Goal: Transaction & Acquisition: Book appointment/travel/reservation

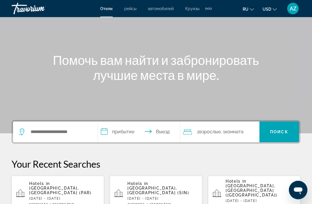
scroll to position [43, 0]
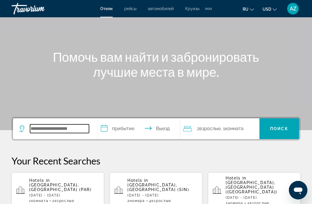
click at [79, 130] on input "Search widget" at bounding box center [59, 128] width 59 height 9
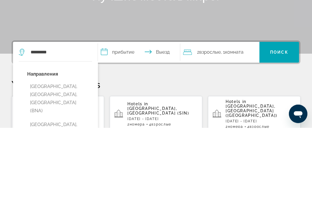
click at [70, 158] on button "Nashville, TN, United States (BNA)" at bounding box center [59, 175] width 65 height 35
type input "**********"
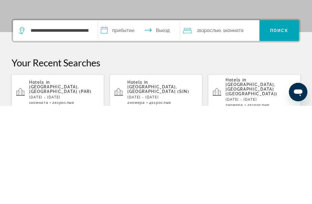
click at [131, 118] on input "**********" at bounding box center [140, 129] width 84 height 23
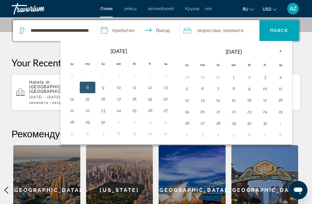
click at [150, 100] on button "19" at bounding box center [149, 99] width 9 height 8
click at [104, 110] on button "23" at bounding box center [102, 111] width 9 height 8
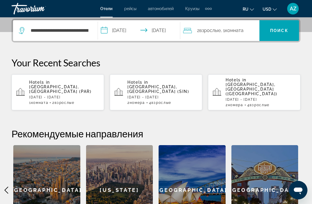
type input "**********"
click at [243, 29] on span "Комната" at bounding box center [234, 30] width 18 height 5
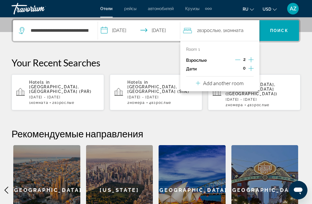
click at [242, 57] on div "2" at bounding box center [244, 60] width 18 height 9
click at [237, 61] on icon "Decrement adults" at bounding box center [237, 59] width 5 height 5
click at [251, 68] on icon "Increment children" at bounding box center [250, 68] width 5 height 7
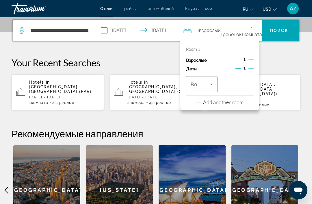
click at [206, 83] on span "Travelers: 1 adult, 1 child" at bounding box center [201, 84] width 20 height 7
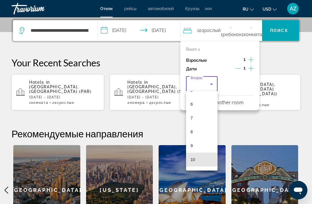
scroll to position [137, 0]
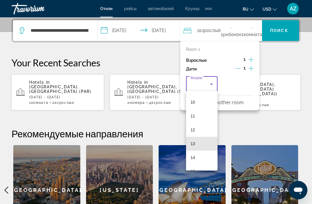
click at [203, 141] on mat-option "13" at bounding box center [202, 144] width 32 height 14
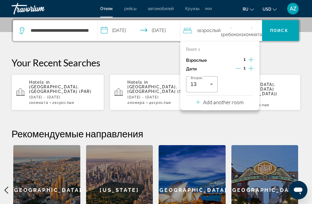
click at [277, 31] on span "Поиск" at bounding box center [279, 30] width 18 height 5
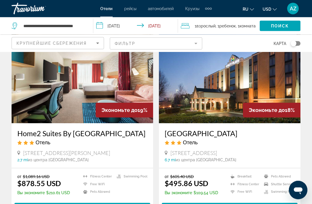
scroll to position [1131, 0]
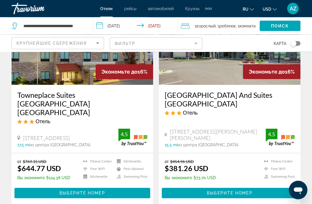
scroll to position [1150, 0]
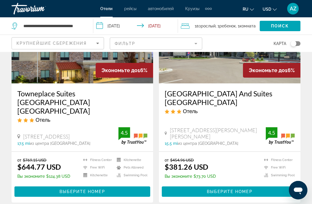
click at [92, 46] on div "Крупнейшие сбережения" at bounding box center [56, 43] width 80 height 7
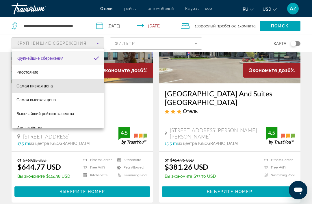
click at [60, 86] on mat-option "Самая низкая цена" at bounding box center [58, 86] width 92 height 14
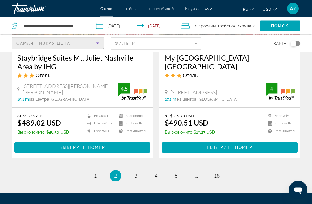
scroll to position [1221, 0]
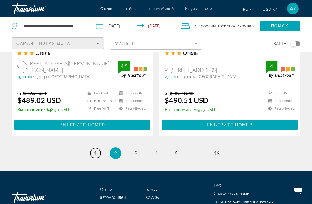
click at [94, 150] on span "1" at bounding box center [95, 153] width 3 height 6
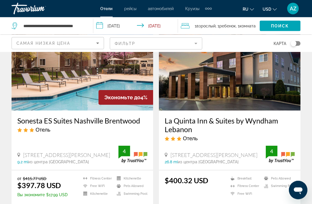
scroll to position [1109, 0]
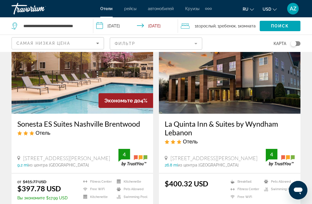
click at [121, 78] on img "Main content" at bounding box center [82, 67] width 141 height 92
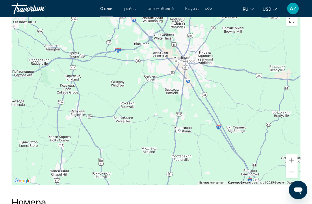
scroll to position [672, 0]
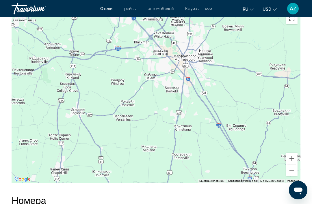
click at [293, 172] on button "Уменьшить" at bounding box center [292, 171] width 12 height 12
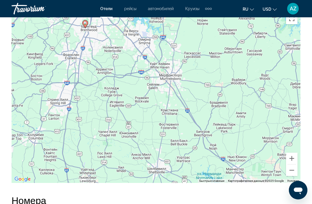
click at [289, 171] on button "Уменьшить" at bounding box center [292, 171] width 12 height 12
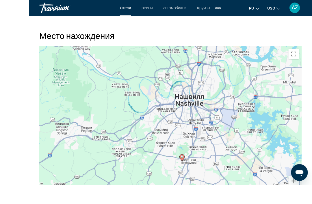
scroll to position [655, 0]
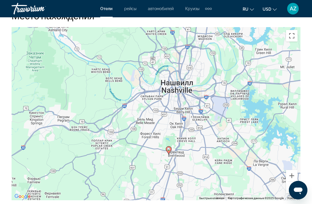
click at [288, 175] on button "Увеличить" at bounding box center [292, 176] width 12 height 12
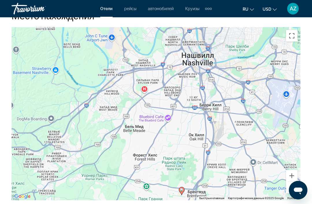
click at [292, 176] on button "Увеличить" at bounding box center [292, 176] width 12 height 12
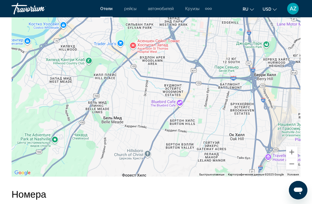
scroll to position [678, 0]
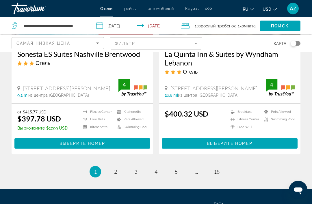
scroll to position [1179, 0]
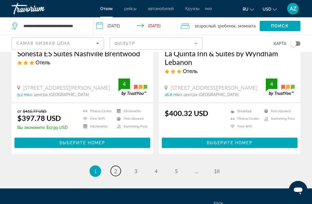
click at [114, 167] on link "page 2" at bounding box center [116, 171] width 10 height 10
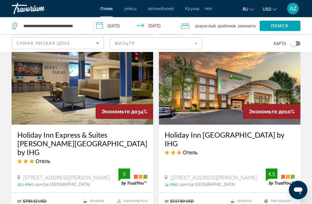
scroll to position [469, 0]
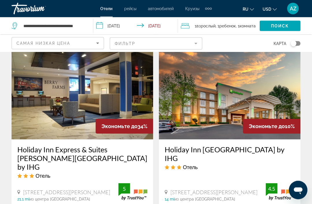
click at [106, 96] on img "Main content" at bounding box center [82, 93] width 141 height 92
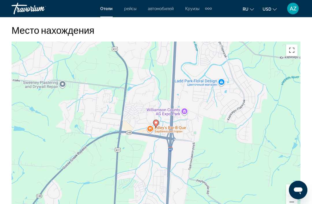
scroll to position [641, 0]
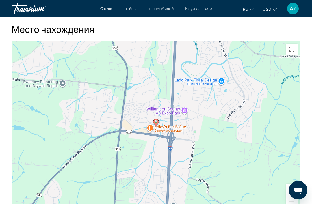
click at [292, 189] on button "Увеличить" at bounding box center [292, 190] width 12 height 12
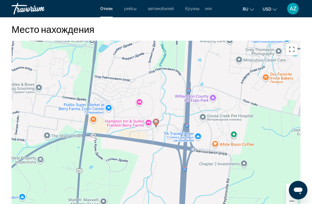
click at [291, 191] on button "Увеличить" at bounding box center [292, 190] width 12 height 12
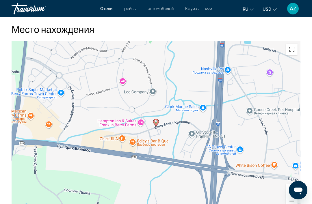
click at [291, 189] on button "Увеличить" at bounding box center [292, 190] width 12 height 12
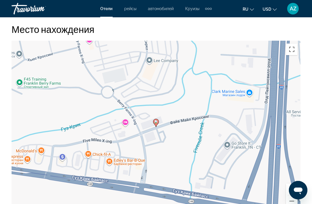
click at [287, 201] on button "Уменьшить" at bounding box center [292, 202] width 12 height 12
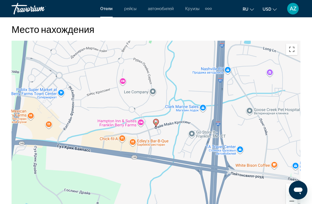
click at [285, 200] on div "Чтобы активировать перетаскивание с помощью клавиатуры, нажмите Alt + Ввод. Пос…" at bounding box center [156, 127] width 289 height 173
click at [289, 199] on button "Уменьшить" at bounding box center [292, 202] width 12 height 12
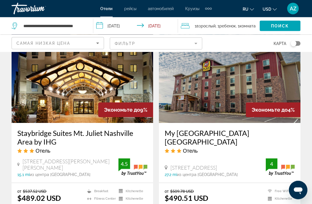
click at [145, 40] on mat-form-field "Фильтр" at bounding box center [156, 44] width 92 height 12
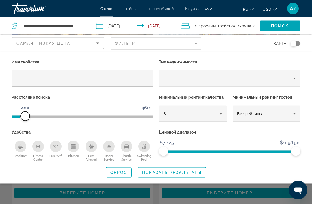
scroll to position [1153, 0]
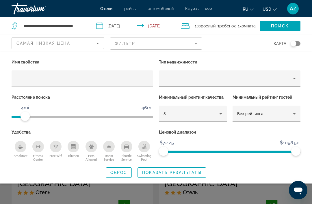
click at [180, 174] on span "Показать результаты" at bounding box center [171, 172] width 59 height 5
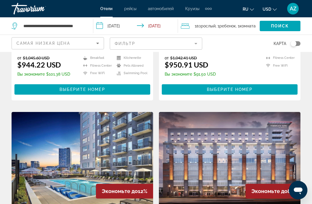
scroll to position [1029, 0]
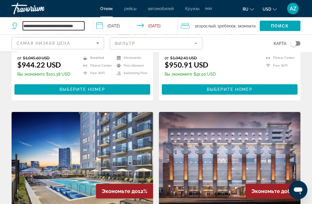
click at [72, 25] on input "**********" at bounding box center [54, 26] width 62 height 9
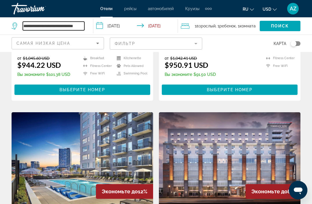
click at [70, 27] on input "**********" at bounding box center [54, 26] width 62 height 9
click at [70, 30] on input "**********" at bounding box center [54, 26] width 62 height 9
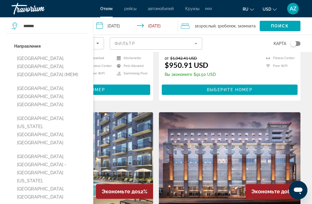
click at [75, 59] on button "Memphis, TN, United States (MEM)" at bounding box center [50, 66] width 73 height 27
type input "**********"
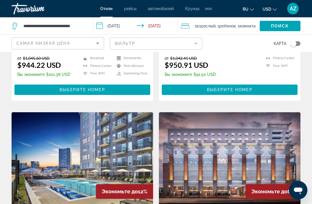
click at [291, 26] on span "Search widget" at bounding box center [280, 26] width 41 height 14
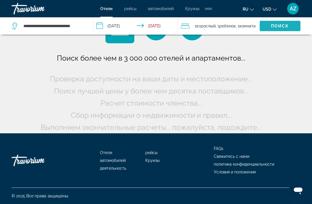
scroll to position [29, 0]
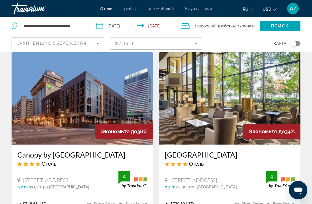
scroll to position [14, 0]
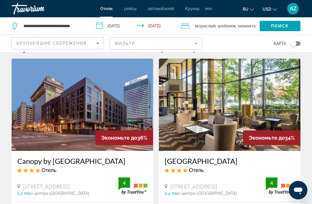
click at [279, 102] on img "Main content" at bounding box center [229, 105] width 141 height 92
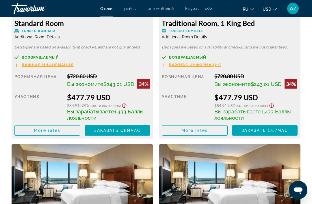
scroll to position [967, 0]
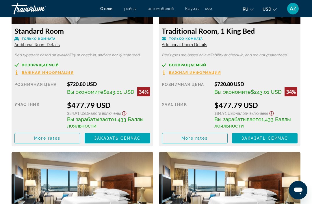
click at [216, 141] on span "Main content" at bounding box center [194, 138] width 65 height 14
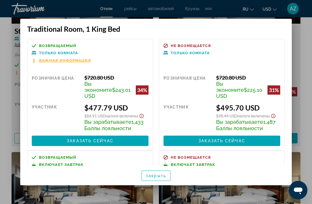
scroll to position [0, 0]
click at [305, 33] on div at bounding box center [156, 102] width 312 height 204
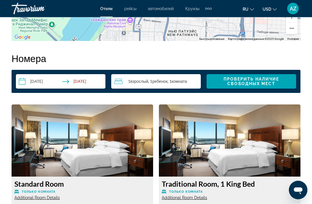
scroll to position [814, 0]
click at [31, 82] on input "**********" at bounding box center [62, 82] width 92 height 16
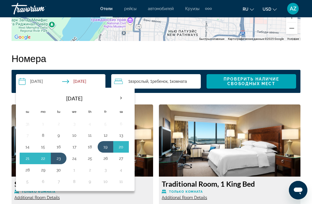
click at [119, 148] on button "20" at bounding box center [120, 147] width 9 height 8
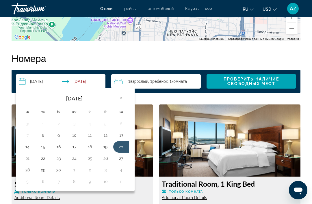
click at [58, 155] on button "23" at bounding box center [58, 158] width 9 height 8
type input "**********"
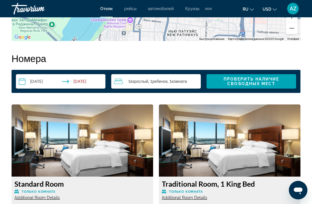
click at [261, 82] on span "Проверить наличие свободных мест" at bounding box center [252, 81] width 56 height 9
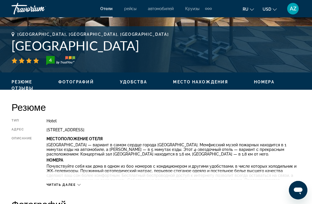
scroll to position [218, 0]
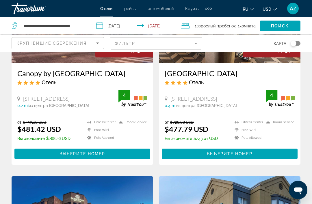
click at [131, 26] on input "**********" at bounding box center [136, 26] width 87 height 19
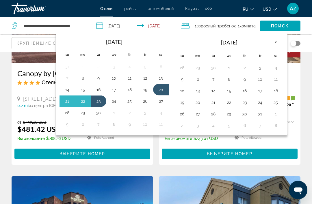
scroll to position [101, 0]
click at [284, 25] on span "Поиск" at bounding box center [280, 26] width 18 height 5
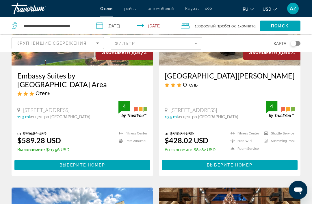
scroll to position [941, 0]
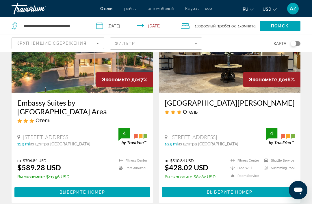
click at [96, 42] on icon "Sort by" at bounding box center [97, 43] width 7 height 7
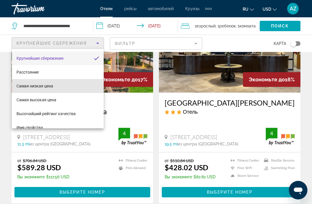
click at [74, 87] on mat-option "Самая низкая цена" at bounding box center [58, 86] width 92 height 14
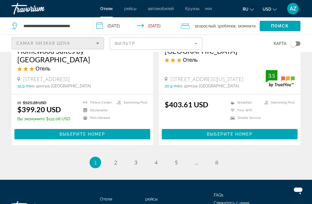
scroll to position [1196, 0]
click at [119, 158] on link "page 2" at bounding box center [116, 163] width 10 height 10
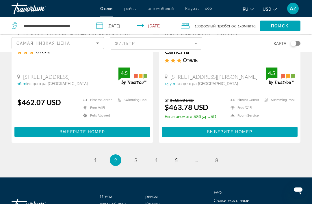
scroll to position [1221, 0]
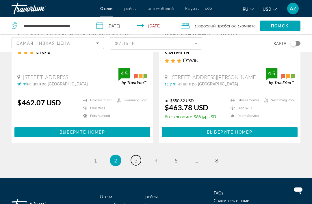
click at [137, 156] on link "page 3" at bounding box center [136, 161] width 10 height 10
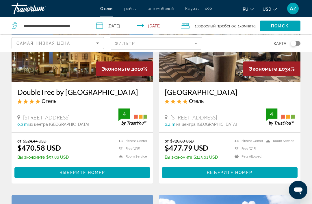
scroll to position [83, 0]
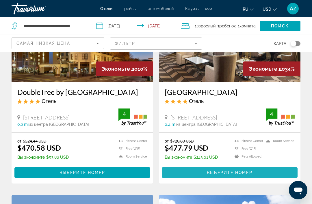
click at [245, 175] on span "Выберите номер" at bounding box center [229, 172] width 45 height 5
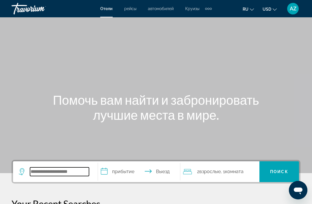
click at [76, 172] on input "Search widget" at bounding box center [59, 171] width 59 height 9
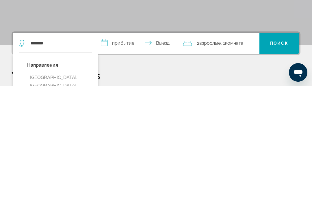
click at [83, 190] on button "Memphis, TN, United States (MEM)" at bounding box center [59, 207] width 65 height 35
type input "**********"
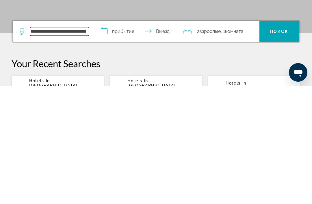
scroll to position [23, 0]
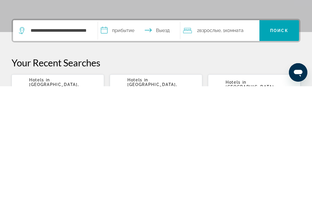
click at [130, 138] on input "**********" at bounding box center [140, 149] width 84 height 23
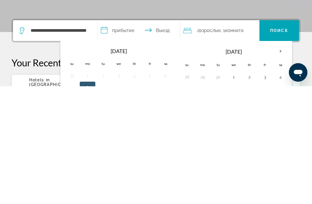
scroll to position [141, 0]
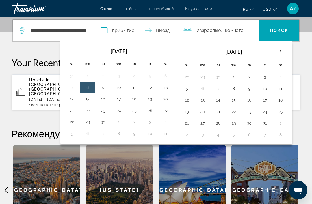
click at [131, 29] on input "**********" at bounding box center [140, 31] width 84 height 23
click at [154, 100] on button "19" at bounding box center [149, 99] width 9 height 8
click at [103, 114] on button "23" at bounding box center [102, 111] width 9 height 8
type input "**********"
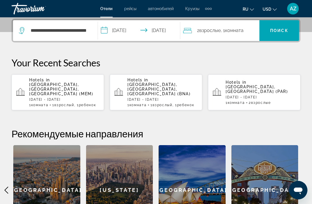
click at [247, 29] on div "2 Взрослый Взрослые , 1 Комната номера" at bounding box center [221, 31] width 76 height 8
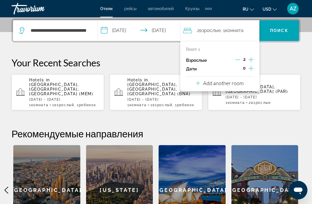
click at [240, 58] on icon "Decrement adults" at bounding box center [237, 59] width 5 height 5
click at [252, 70] on icon "Increment children" at bounding box center [250, 68] width 5 height 7
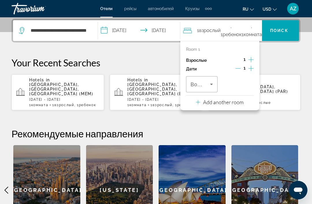
click at [213, 85] on icon "Travelers: 1 adult, 1 child" at bounding box center [211, 84] width 7 height 7
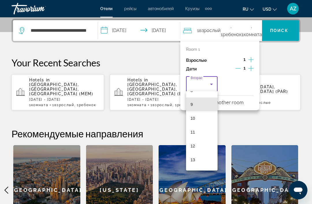
scroll to position [131, 0]
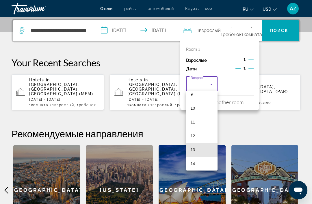
click at [204, 152] on mat-option "13" at bounding box center [202, 150] width 32 height 14
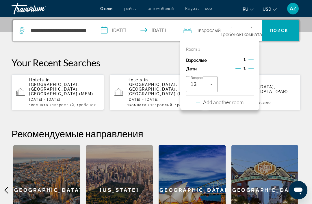
click at [280, 33] on span "Поиск" at bounding box center [279, 30] width 18 height 5
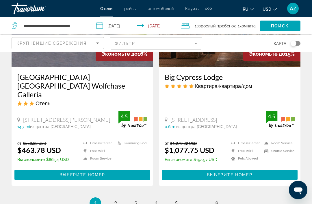
scroll to position [1185, 0]
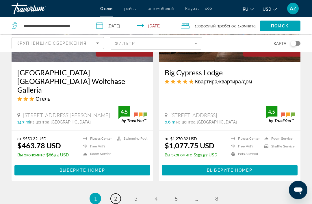
click at [118, 194] on link "page 2" at bounding box center [116, 199] width 10 height 10
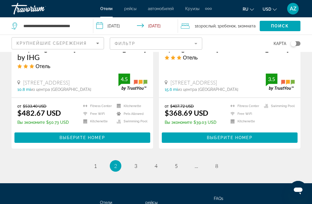
scroll to position [1198, 0]
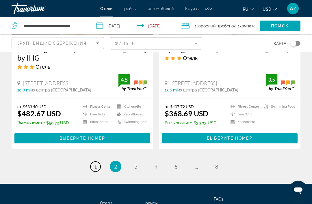
click at [98, 162] on link "page 1" at bounding box center [95, 167] width 10 height 10
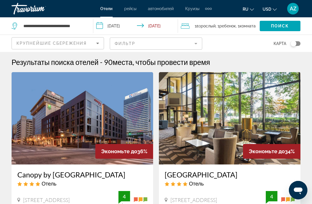
click at [119, 130] on img "Main content" at bounding box center [82, 118] width 141 height 92
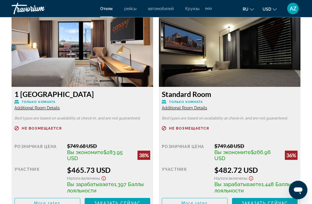
scroll to position [924, 0]
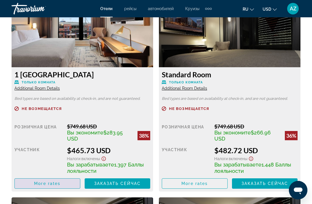
click at [71, 182] on span "Main content" at bounding box center [47, 184] width 65 height 14
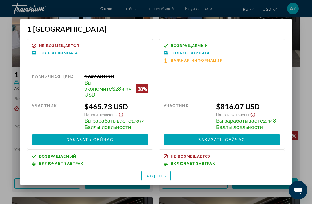
scroll to position [0, 0]
click at [164, 178] on span "закрыть" at bounding box center [156, 176] width 20 height 5
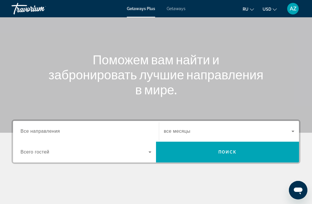
click at [139, 131] on input "Destination Все направления" at bounding box center [86, 131] width 131 height 7
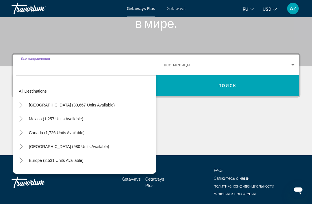
scroll to position [110, 0]
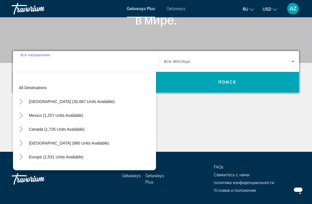
click at [23, 103] on icon "Toggle United States (30,667 units available)" at bounding box center [21, 102] width 6 height 6
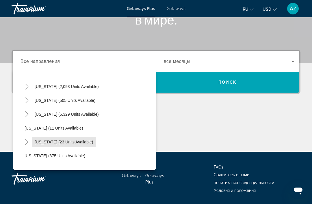
scroll to position [54, 0]
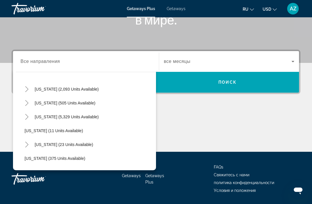
click at [26, 116] on icon "Toggle Florida (5,329 units available)" at bounding box center [27, 117] width 6 height 6
click at [83, 132] on span "Orlando & Disney Area (7,241 units available)" at bounding box center [71, 131] width 83 height 5
type input "**********"
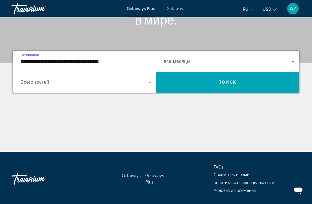
click at [219, 62] on span "Search widget" at bounding box center [228, 61] width 128 height 7
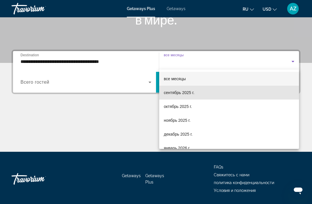
click at [191, 93] on span "сентябрь 2025 г." at bounding box center [179, 92] width 31 height 7
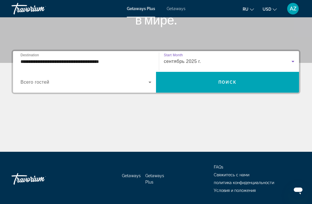
click at [220, 81] on span "Поиск" at bounding box center [227, 82] width 18 height 5
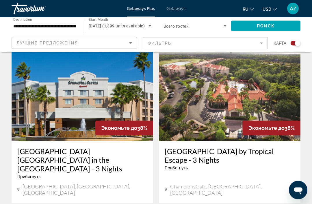
scroll to position [1267, 0]
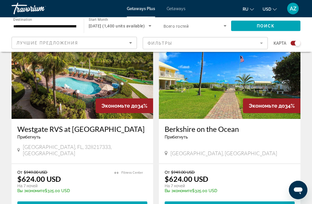
scroll to position [1237, 0]
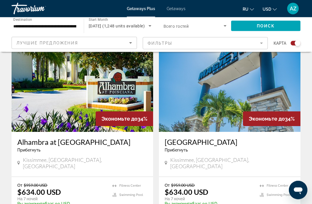
scroll to position [1269, 0]
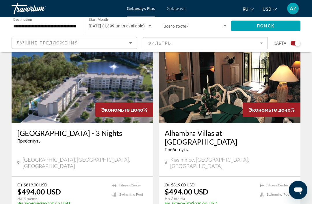
scroll to position [221, 0]
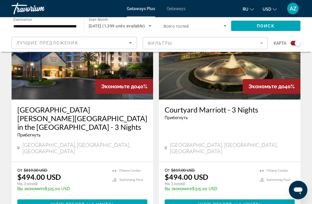
click at [259, 203] on span "( 36 units )" at bounding box center [246, 205] width 29 height 5
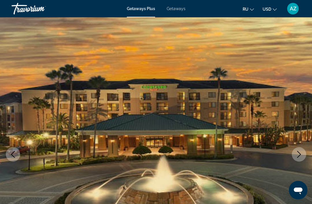
click at [298, 155] on icon "Next image" at bounding box center [298, 154] width 7 height 7
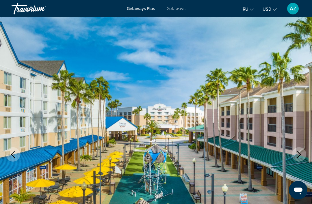
click at [295, 156] on icon "Next image" at bounding box center [298, 154] width 7 height 7
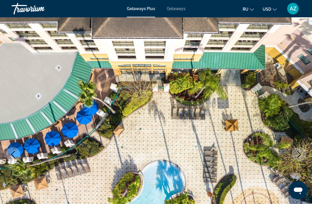
click at [295, 156] on button "Next image" at bounding box center [299, 154] width 14 height 14
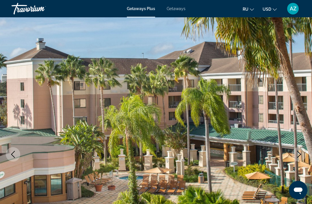
click at [293, 155] on button "Next image" at bounding box center [299, 154] width 14 height 14
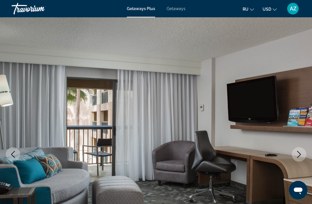
click at [292, 154] on button "Next image" at bounding box center [299, 154] width 14 height 14
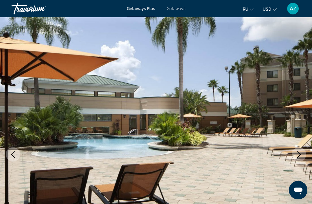
click at [297, 154] on icon "Next image" at bounding box center [298, 154] width 7 height 7
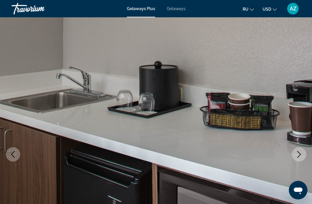
click at [296, 155] on icon "Next image" at bounding box center [298, 154] width 7 height 7
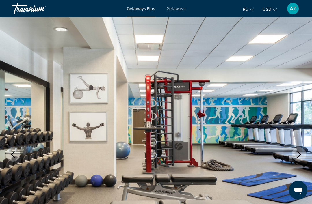
click at [295, 154] on button "Next image" at bounding box center [299, 154] width 14 height 14
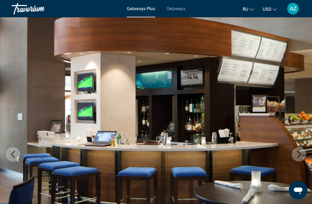
click at [294, 153] on button "Next image" at bounding box center [299, 154] width 14 height 14
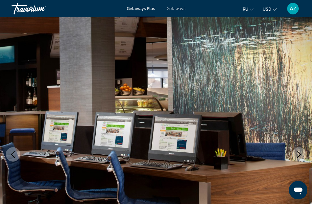
click at [293, 154] on button "Next image" at bounding box center [299, 154] width 14 height 14
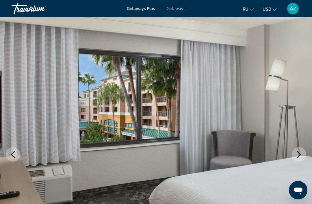
click at [293, 154] on button "Next image" at bounding box center [299, 154] width 14 height 14
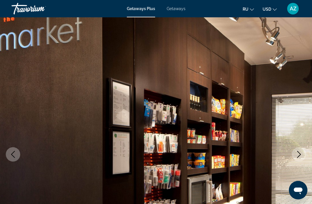
click at [293, 154] on button "Next image" at bounding box center [299, 154] width 14 height 14
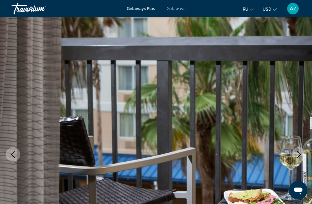
click at [293, 155] on button "Next image" at bounding box center [299, 154] width 14 height 14
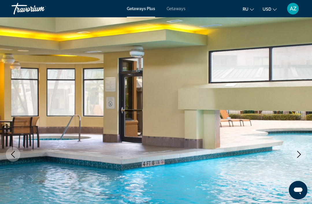
click at [299, 157] on icon "Next image" at bounding box center [298, 154] width 7 height 7
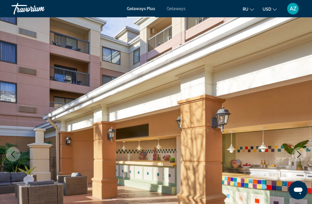
click at [296, 153] on icon "Next image" at bounding box center [298, 154] width 7 height 7
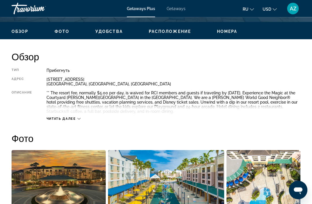
scroll to position [270, 0]
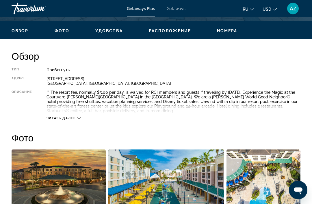
click at [79, 120] on icon "Main content" at bounding box center [78, 118] width 3 height 3
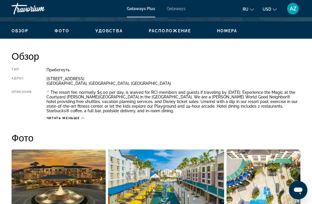
click at [80, 119] on span "Читать меньше" at bounding box center [62, 118] width 33 height 4
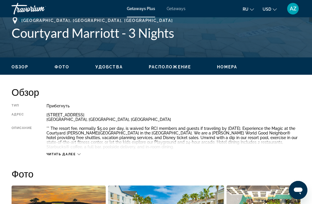
scroll to position [233, 0]
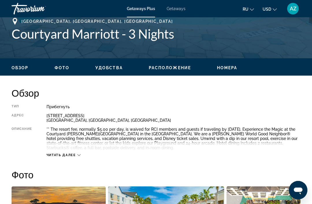
click at [77, 154] on div "Читать далее" at bounding box center [63, 155] width 34 height 4
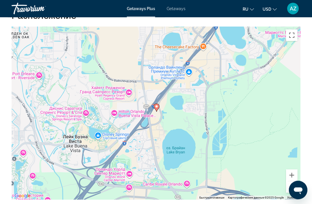
scroll to position [736, 0]
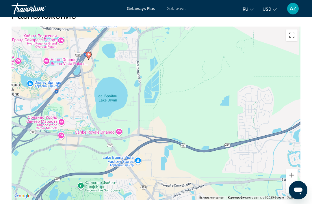
click at [176, 114] on div "Чтобы активировать перетаскивание с помощью клавиатуры, нажмите Alt + Ввод. Пос…" at bounding box center [156, 113] width 289 height 173
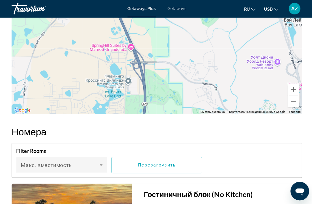
scroll to position [823, 0]
click at [293, 101] on button "Уменьшить" at bounding box center [292, 101] width 12 height 12
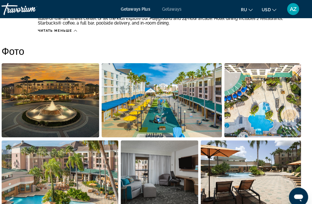
scroll to position [358, 0]
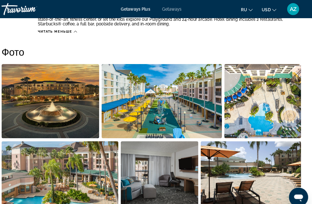
click at [170, 11] on span "Getaways" at bounding box center [176, 8] width 19 height 5
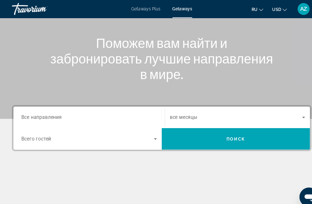
click at [141, 110] on input "Destination Все направления" at bounding box center [86, 113] width 131 height 7
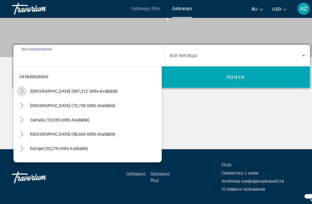
click at [25, 88] on mat-icon "Toggle United States (687,212 units available)" at bounding box center [21, 88] width 10 height 10
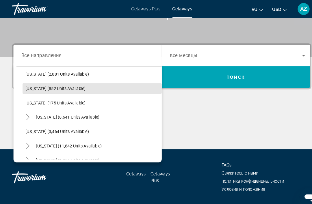
scroll to position [280, 0]
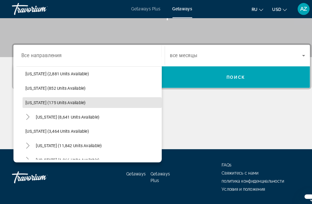
click at [81, 101] on span "Mississippi (175 units available)" at bounding box center [54, 99] width 58 height 5
type input "**********"
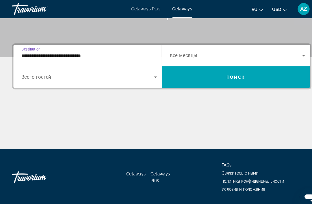
click at [208, 53] on span "Search widget" at bounding box center [228, 53] width 128 height 7
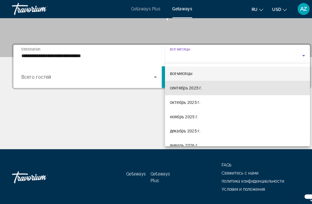
click at [193, 84] on span "сентябрь 2025 г." at bounding box center [179, 84] width 31 height 7
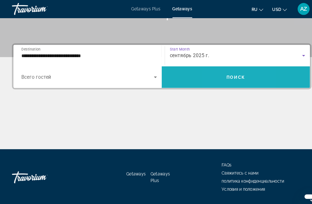
click at [212, 76] on span "Search widget" at bounding box center [227, 75] width 143 height 14
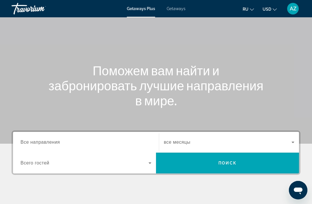
click at [135, 142] on input "Destination Все направления" at bounding box center [86, 142] width 131 height 7
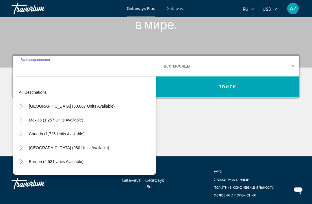
scroll to position [110, 0]
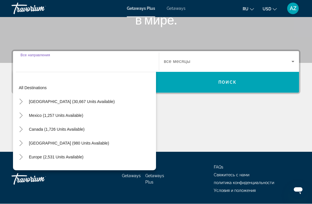
click at [21, 102] on icon "Toggle United States (30,667 units available)" at bounding box center [21, 102] width 6 height 6
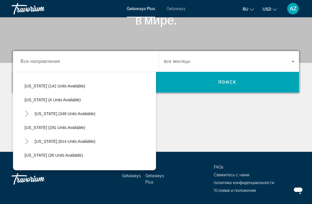
scroll to position [171, 0]
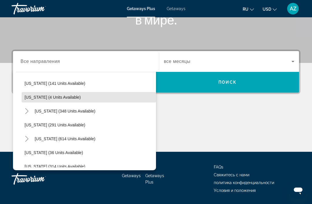
click at [57, 97] on span "[US_STATE] (4 units available)" at bounding box center [53, 97] width 56 height 5
type input "**********"
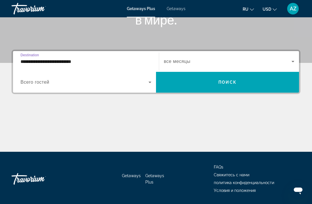
click at [194, 61] on span "Search widget" at bounding box center [228, 61] width 128 height 7
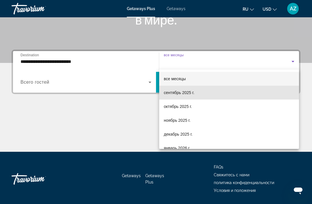
click at [185, 94] on span "сентябрь 2025 г." at bounding box center [179, 92] width 31 height 7
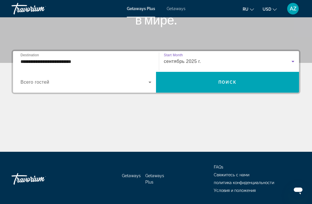
click at [196, 85] on span "Search widget" at bounding box center [227, 82] width 143 height 14
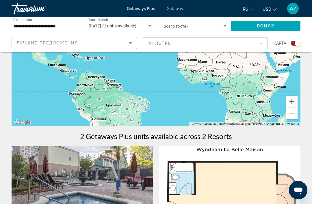
scroll to position [104, 0]
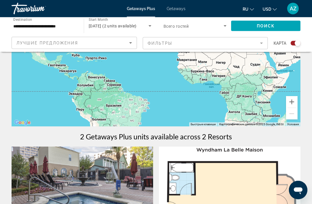
click at [66, 27] on input "**********" at bounding box center [44, 26] width 63 height 7
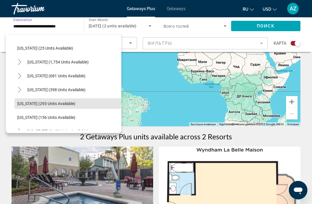
scroll to position [405, 0]
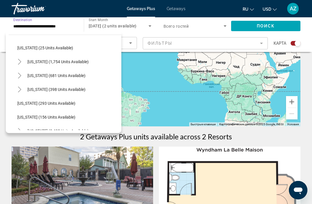
click at [33, 75] on span "[US_STATE] (681 units available)" at bounding box center [56, 75] width 58 height 5
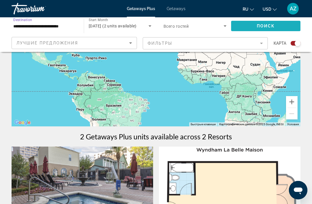
click at [262, 26] on span "Поиск" at bounding box center [266, 26] width 18 height 5
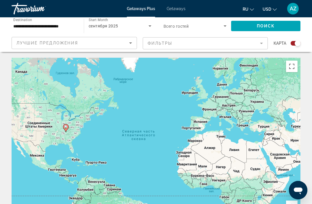
click at [215, 25] on span "Search widget" at bounding box center [193, 26] width 60 height 7
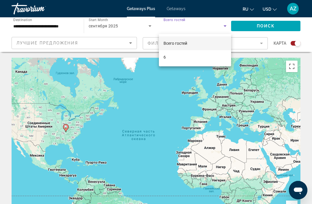
click at [225, 26] on div at bounding box center [156, 102] width 312 height 204
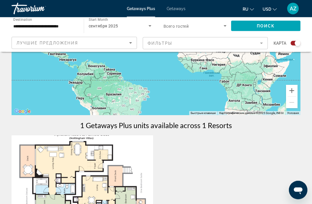
scroll to position [114, 0]
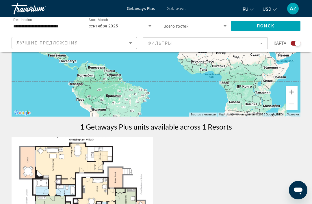
click at [69, 24] on input "**********" at bounding box center [44, 26] width 63 height 7
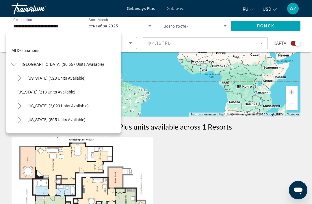
scroll to position [395, 0]
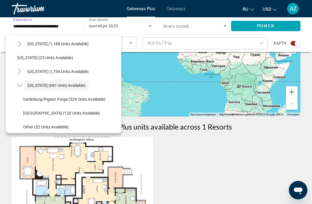
click at [70, 113] on span "[GEOGRAPHIC_DATA] (120 units available)" at bounding box center [61, 113] width 77 height 5
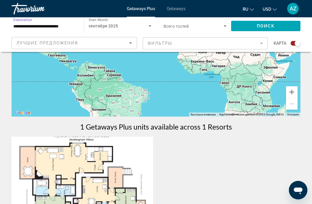
click at [269, 25] on span "Поиск" at bounding box center [266, 26] width 18 height 5
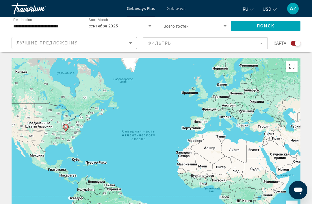
click at [71, 24] on input "**********" at bounding box center [44, 26] width 63 height 7
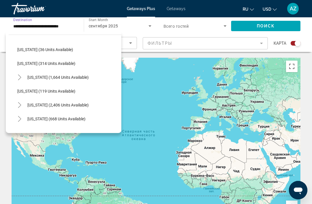
scroll to position [227, 0]
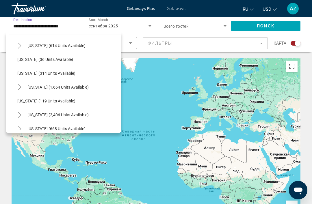
click at [69, 88] on span "[US_STATE] (1,664 units available)" at bounding box center [57, 87] width 61 height 5
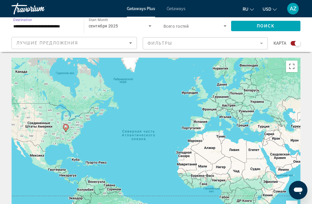
click at [220, 25] on span "Search widget" at bounding box center [193, 26] width 60 height 7
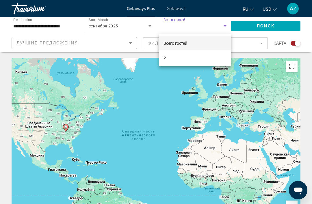
click at [224, 26] on div at bounding box center [156, 102] width 312 height 204
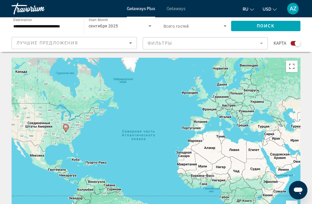
click at [259, 23] on span "Search widget" at bounding box center [265, 26] width 69 height 14
click at [64, 28] on input "**********" at bounding box center [44, 26] width 63 height 7
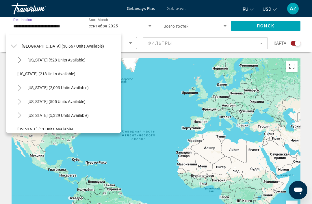
scroll to position [18, 0]
click at [68, 74] on span "[US_STATE] (218 units available)" at bounding box center [46, 74] width 58 height 5
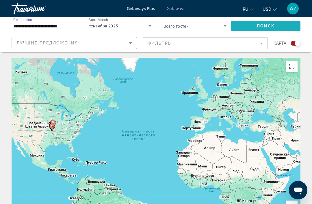
click at [276, 25] on span "Search widget" at bounding box center [265, 26] width 69 height 14
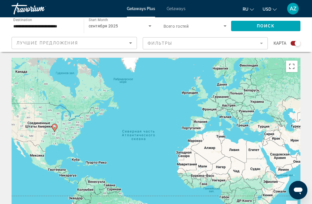
click at [71, 25] on input "**********" at bounding box center [44, 26] width 63 height 7
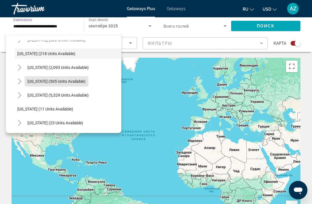
scroll to position [39, 0]
click at [23, 94] on mat-icon "Toggle Florida (5,329 units available)" at bounding box center [19, 95] width 10 height 10
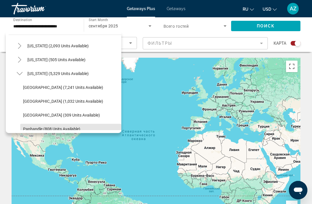
scroll to position [60, 0]
click at [87, 85] on span "[GEOGRAPHIC_DATA] (7,241 units available)" at bounding box center [63, 87] width 80 height 5
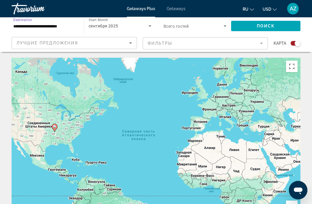
type input "**********"
click at [265, 25] on span "Поиск" at bounding box center [266, 26] width 18 height 5
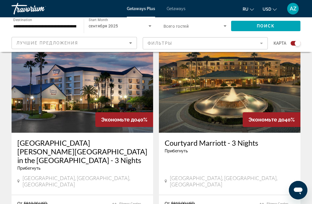
scroll to position [422, 0]
click at [124, 81] on img "Main content" at bounding box center [82, 87] width 141 height 92
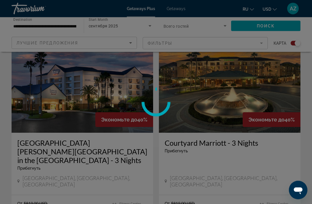
scroll to position [422, 0]
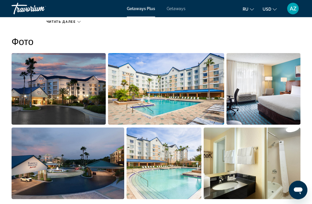
scroll to position [368, 0]
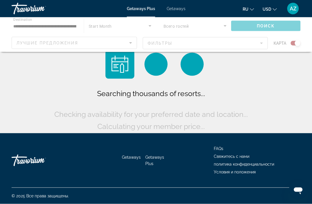
scroll to position [18, 0]
